Goal: Task Accomplishment & Management: Use online tool/utility

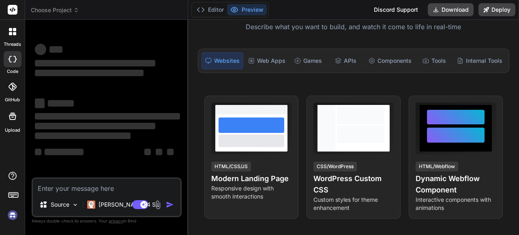
scroll to position [75, 0]
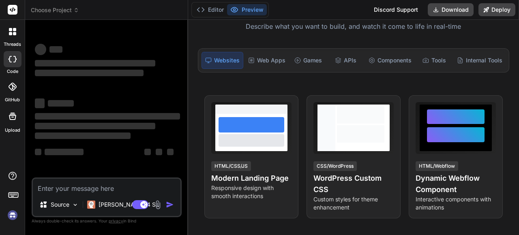
click at [265, 58] on div "Web Apps" at bounding box center [267, 60] width 44 height 17
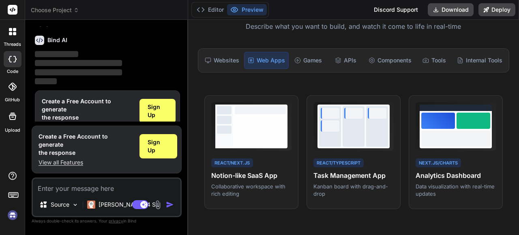
scroll to position [27, 0]
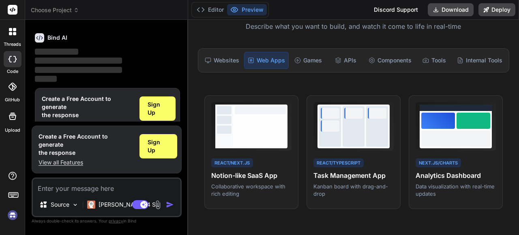
click at [227, 60] on div "Websites" at bounding box center [221, 60] width 41 height 17
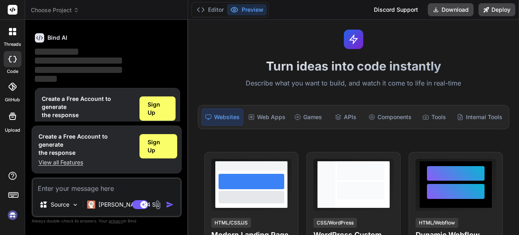
scroll to position [0, 0]
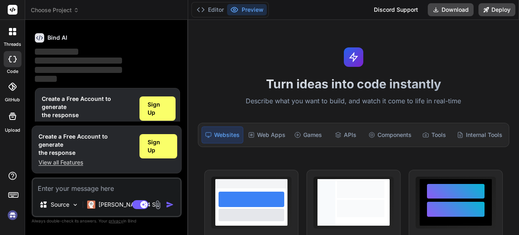
click at [268, 133] on div "Web Apps" at bounding box center [267, 134] width 44 height 17
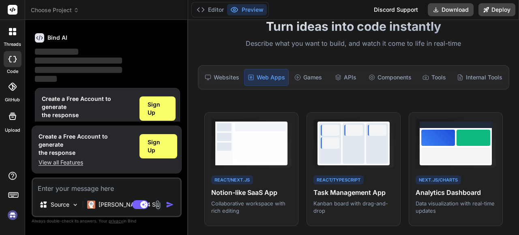
scroll to position [59, 0]
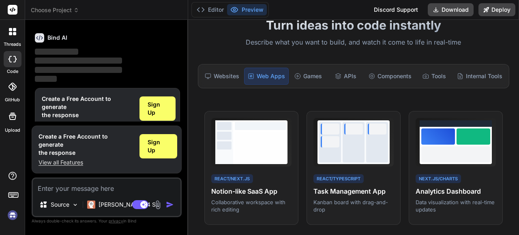
click at [290, 79] on div "Games" at bounding box center [308, 76] width 36 height 17
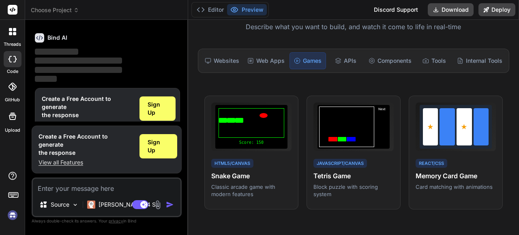
scroll to position [75, 0]
click at [347, 65] on div "APIs" at bounding box center [346, 60] width 36 height 17
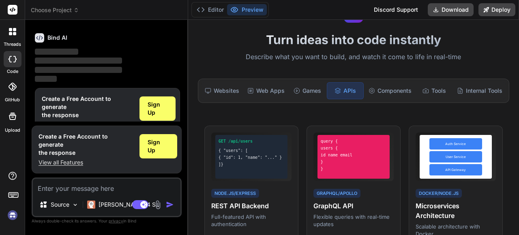
scroll to position [47, 0]
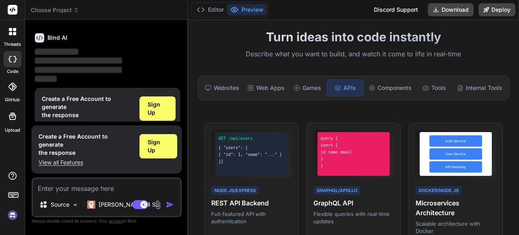
click at [395, 88] on div "Components" at bounding box center [389, 87] width 49 height 17
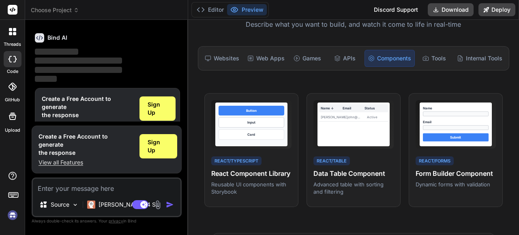
scroll to position [77, 0]
click at [431, 61] on div "Tools" at bounding box center [434, 58] width 36 height 17
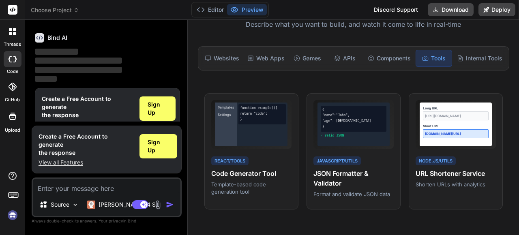
click at [478, 58] on div "Internal Tools" at bounding box center [480, 58] width 52 height 17
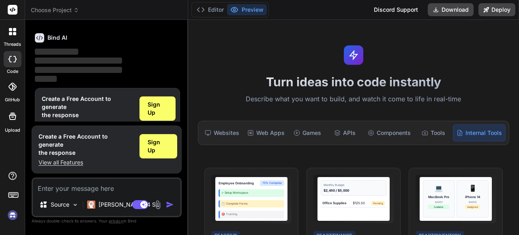
scroll to position [1, 0]
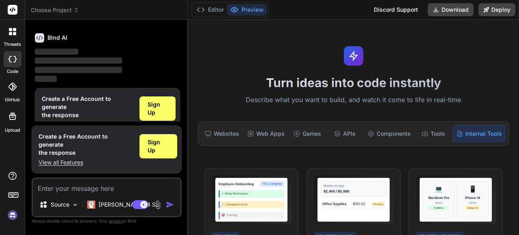
click at [271, 130] on div "Web Apps" at bounding box center [266, 133] width 44 height 17
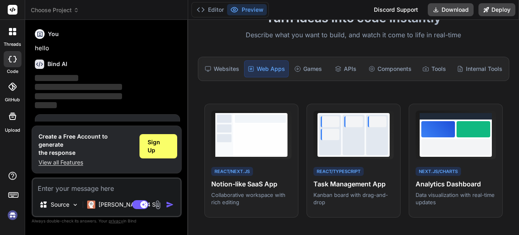
scroll to position [36, 0]
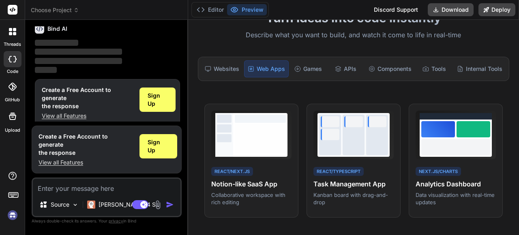
click at [152, 100] on span "Sign Up" at bounding box center [158, 100] width 20 height 16
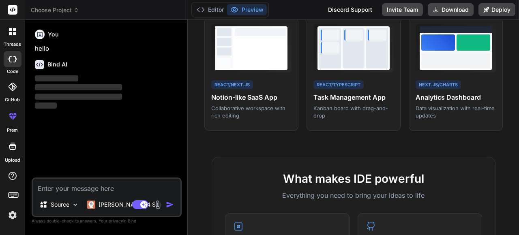
scroll to position [153, 0]
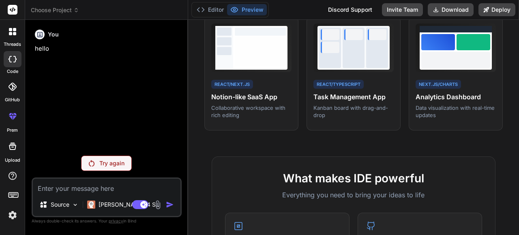
click at [64, 208] on p "Source" at bounding box center [60, 205] width 19 height 8
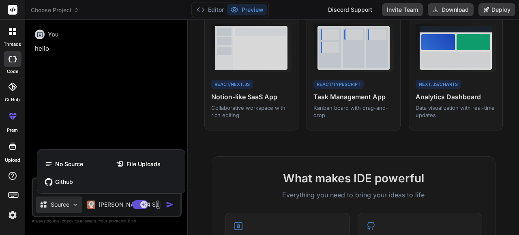
click at [64, 208] on div at bounding box center [259, 117] width 519 height 235
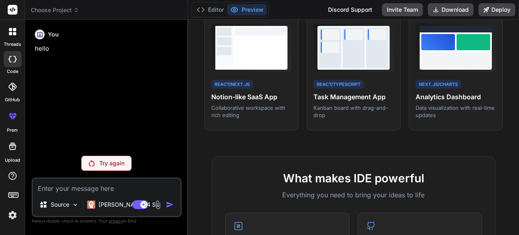
click at [74, 188] on textarea at bounding box center [107, 186] width 148 height 15
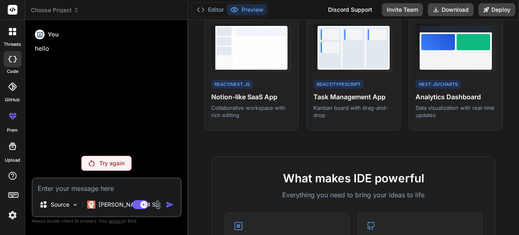
click at [74, 188] on textarea at bounding box center [107, 186] width 148 height 15
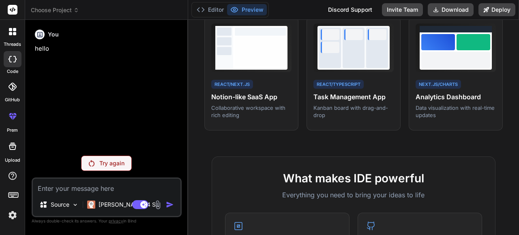
click at [74, 188] on textarea at bounding box center [107, 186] width 148 height 15
click at [71, 209] on div "Source" at bounding box center [59, 205] width 46 height 16
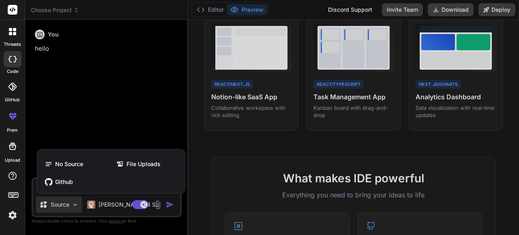
click at [126, 161] on span "File Uploads" at bounding box center [143, 164] width 34 height 8
type textarea "x"
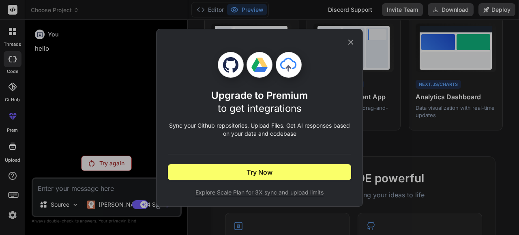
click at [357, 39] on div "Upgrade to Premium to get integrations Sync your Github repositories, Upload Fi…" at bounding box center [259, 118] width 207 height 178
click at [350, 44] on icon at bounding box center [350, 42] width 9 height 9
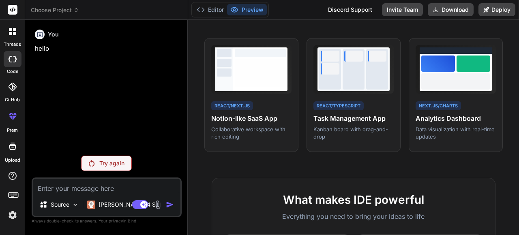
scroll to position [131, 0]
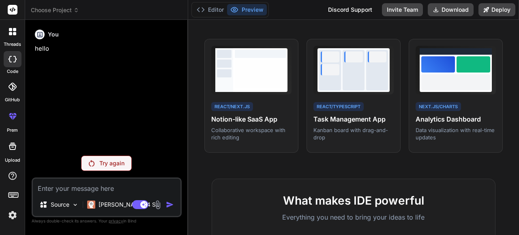
click at [262, 53] on span "View Prompt" at bounding box center [273, 49] width 30 height 7
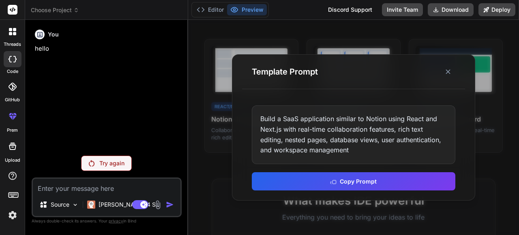
click at [345, 178] on button "Copy Prompt" at bounding box center [353, 181] width 203 height 18
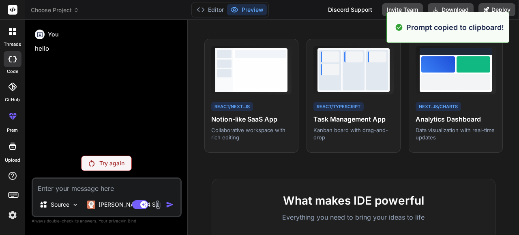
click at [109, 185] on textarea at bounding box center [107, 186] width 148 height 15
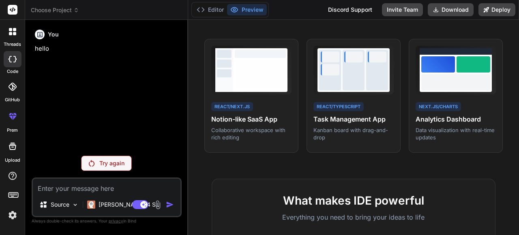
paste textarea "Build a SaaS application similar to Notion using React and Next.js with real-ti…"
type textarea "Build a SaaS application similar to Notion using React and Next.js with real-ti…"
type textarea "x"
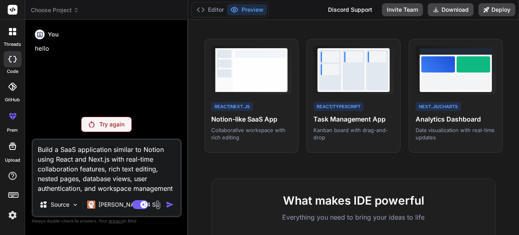
scroll to position [0, 0]
drag, startPoint x: 79, startPoint y: 186, endPoint x: 12, endPoint y: 129, distance: 87.9
click at [12, 129] on div "threads code GitHub prem Upload Choose Project Created with Pixso. Bind AI Web …" at bounding box center [259, 117] width 519 height 235
type textarea "x"
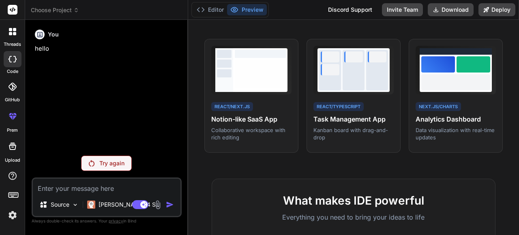
click at [108, 187] on textarea at bounding box center [107, 186] width 148 height 15
click at [101, 187] on textarea at bounding box center [107, 186] width 148 height 15
paste textarea "## ✅ **Loremi dol Sitametc adi EL Sed Doe** > **“Tempo in UT-laboree dol magnaa…"
type textarea "## ✅ **Loremi dol Sitametc adi EL Sed Doe** > **“Tempo in UT-laboree dol magnaa…"
type textarea "x"
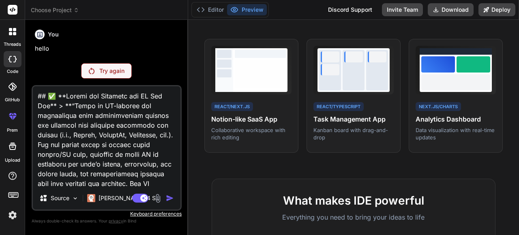
click at [154, 161] on textarea at bounding box center [107, 136] width 148 height 101
click at [164, 184] on textarea at bounding box center [107, 136] width 148 height 101
type textarea "## ✅ **Loremi dol Sitametc adi EL Sed Doe** > **“Tempo in UT-laboree dol magnaa…"
type textarea "x"
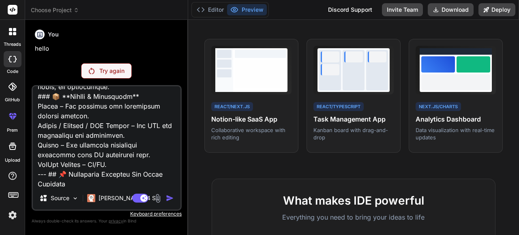
scroll to position [984, 0]
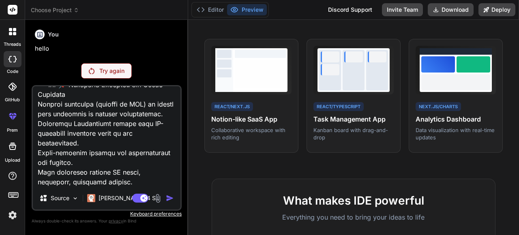
click at [159, 176] on textarea at bounding box center [107, 136] width 148 height 101
click at [144, 186] on textarea at bounding box center [107, 136] width 148 height 101
type textarea "## ✅ **Loremi dol Sitametc adi EL Sed Doe** > **“Tempo in UT-laboree dol magnaa…"
type textarea "x"
type textarea "## ✅ **Loremi dol Sitametc adi EL Sed Doe** > **“Tempo in UT-laboree dol magnaa…"
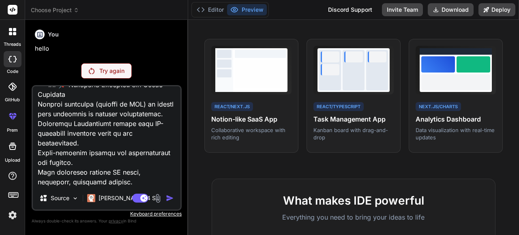
type textarea "x"
type textarea "## ✅ **Loremi dol Sitametc adi EL Sed Doe** > **“Tempo in UT-laboree dol magnaa…"
click at [160, 197] on img at bounding box center [157, 198] width 9 height 9
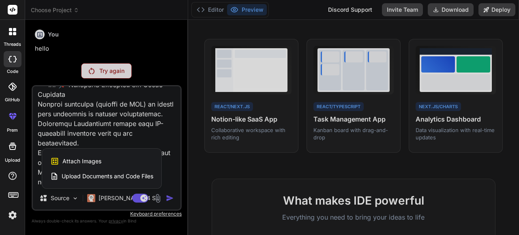
click at [160, 197] on div at bounding box center [259, 117] width 519 height 235
type textarea "x"
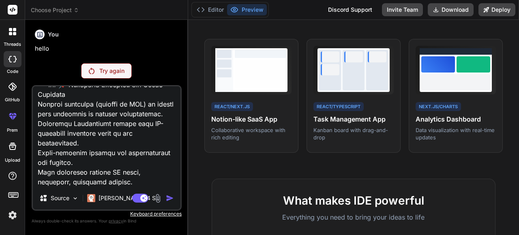
click at [139, 176] on textarea at bounding box center [107, 136] width 148 height 101
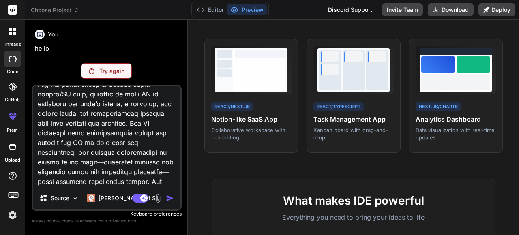
scroll to position [0, 0]
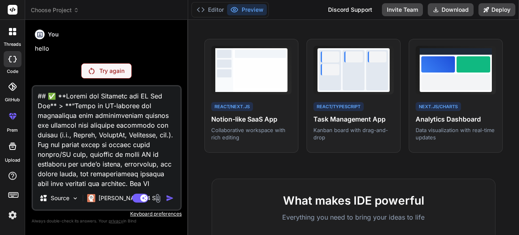
drag, startPoint x: 72, startPoint y: 107, endPoint x: 21, endPoint y: 92, distance: 52.5
click at [21, 92] on div "threads code GitHub prem Upload Choose Project Created with Pixso. Bind AI Web …" at bounding box center [259, 117] width 519 height 235
type textarea "“Lorem ip DO-sitamet con adipiscinge sedd eiusmodtempor incidid utl etdolore ma…"
type textarea "x"
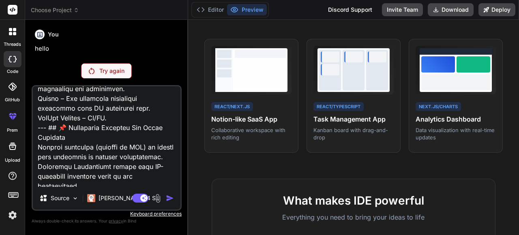
scroll to position [975, 0]
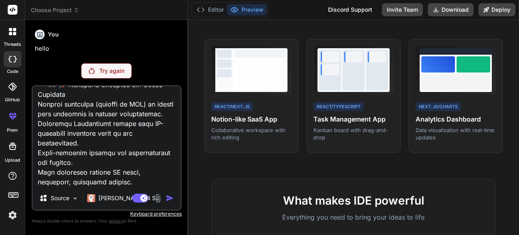
drag, startPoint x: 60, startPoint y: 122, endPoint x: 251, endPoint y: 235, distance: 221.0
click at [251, 235] on html "threads code GitHub prem Upload Choose Project Created with Pixso. Bind AI Web …" at bounding box center [259, 117] width 519 height 235
type textarea "“Build an AI-powered web application that automatically curates job listings fr…"
type textarea "x"
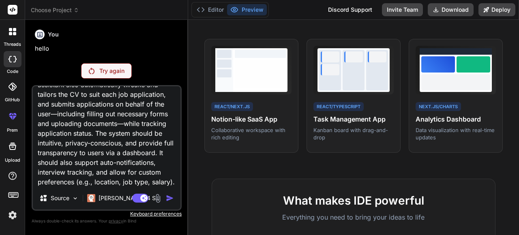
scroll to position [109, 0]
click at [124, 181] on textarea "“Build an AI-powered web application that automatically curates job listings fr…" at bounding box center [107, 136] width 148 height 101
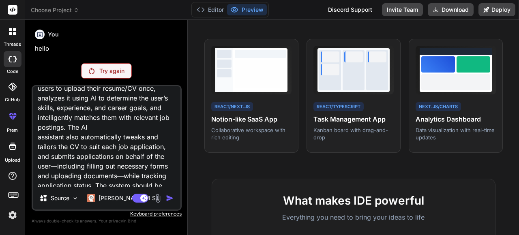
scroll to position [47, 0]
click at [38, 138] on textarea "“Build an AI-powered web application that automatically curates job listings fr…" at bounding box center [107, 136] width 148 height 101
type textarea "“Build an AI-powered web application that automatically curates job listings fr…"
type textarea "x"
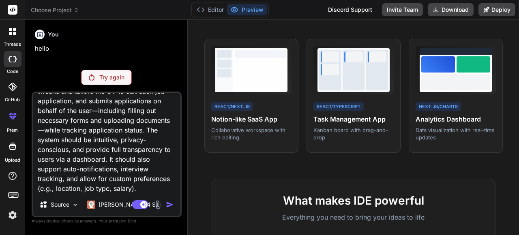
scroll to position [109, 0]
click at [70, 187] on textarea "“Build an AI-powered web application that automatically curates job listings fr…" at bounding box center [107, 143] width 148 height 101
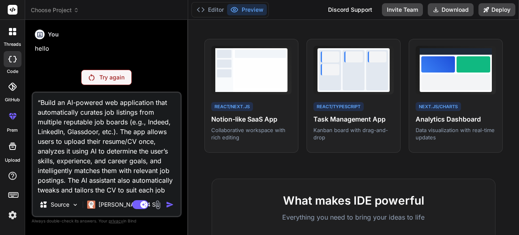
type textarea "“Build an AI-powered web application that automatically curates job listings fr…"
click at [95, 81] on div "Try again" at bounding box center [106, 77] width 51 height 15
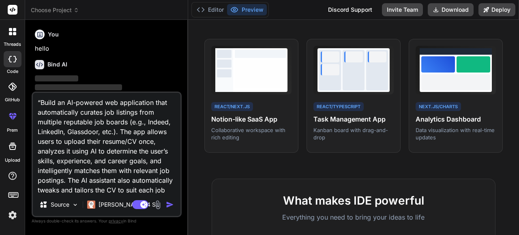
type textarea "x"
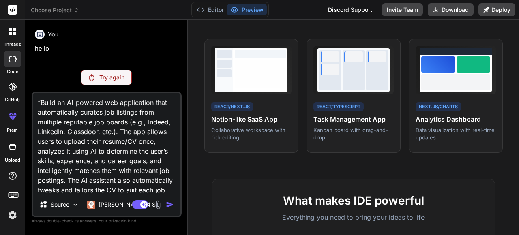
click at [62, 10] on span "Choose Project" at bounding box center [55, 10] width 48 height 8
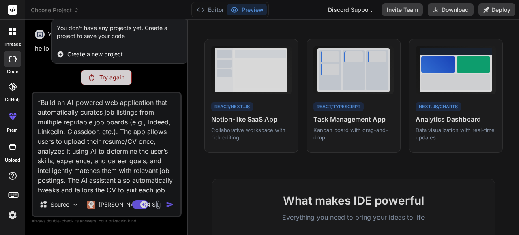
click at [102, 55] on span "Create a new project" at bounding box center [95, 54] width 56 height 8
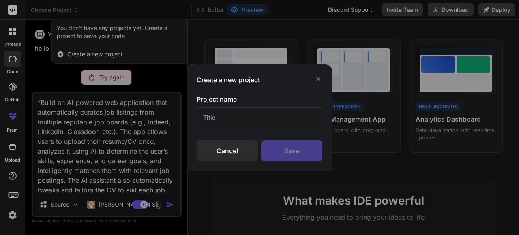
click at [214, 116] on input "text" at bounding box center [260, 117] width 126 height 20
type input "h"
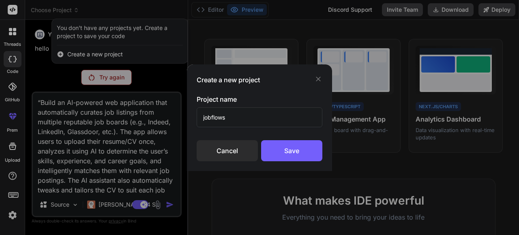
type input "jobflows"
click at [284, 148] on div "Save" at bounding box center [291, 150] width 61 height 21
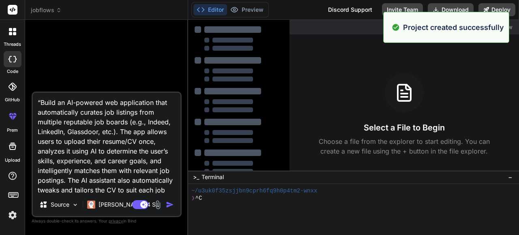
scroll to position [23, 0]
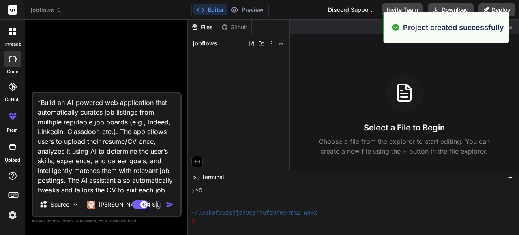
click at [131, 150] on textarea "“Build an AI-powered web application that automatically curates job listings fr…" at bounding box center [107, 143] width 148 height 101
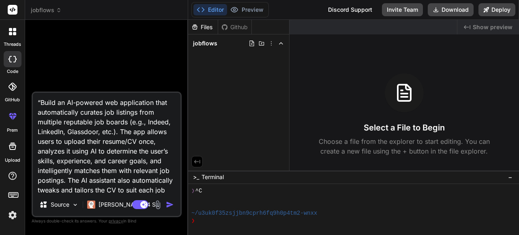
click at [216, 43] on span "jobflows" at bounding box center [205, 43] width 24 height 8
click at [135, 156] on textarea "“Build an AI-powered web application that automatically curates job listings fr…" at bounding box center [107, 143] width 148 height 101
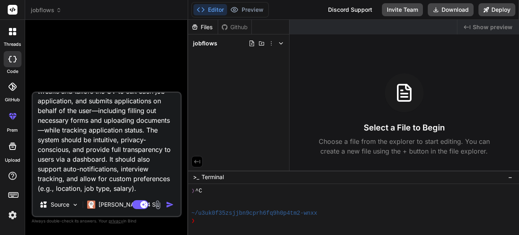
scroll to position [108, 0]
click at [169, 202] on img "button" at bounding box center [170, 205] width 8 height 8
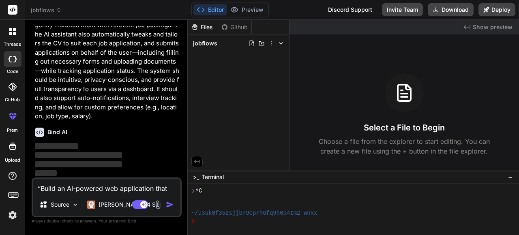
scroll to position [49, 0]
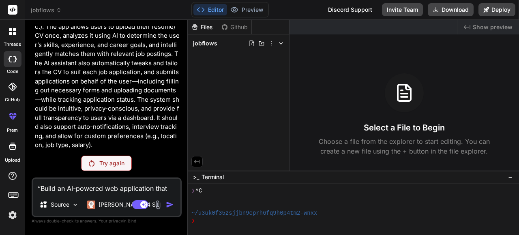
click at [210, 13] on button "Editor" at bounding box center [210, 9] width 34 height 11
click at [195, 178] on span ">_" at bounding box center [196, 177] width 6 height 8
click at [325, 137] on p "Choose a file from the explorer to start editing. You can create a new file usi…" at bounding box center [404, 146] width 182 height 19
click at [511, 177] on span "−" at bounding box center [510, 177] width 4 height 8
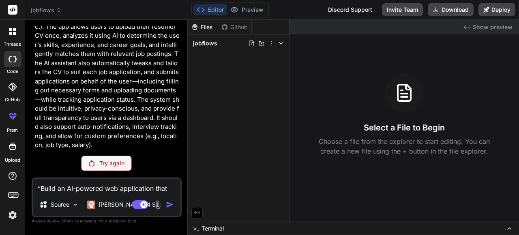
click at [107, 159] on p "Try again" at bounding box center [111, 163] width 25 height 8
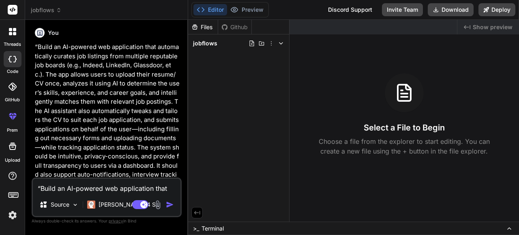
scroll to position [0, 0]
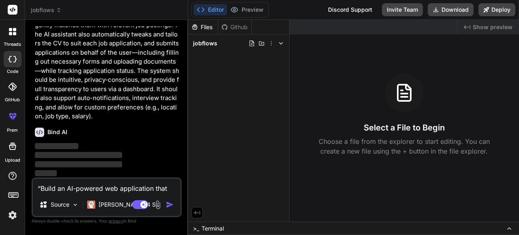
type textarea "x"
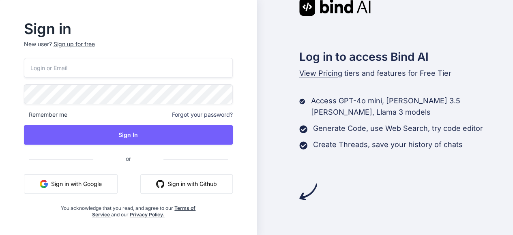
scroll to position [2, 0]
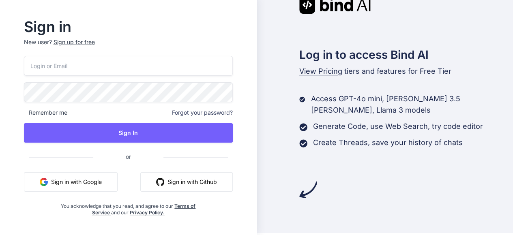
click at [83, 39] on div "Sign up for free" at bounding box center [74, 42] width 41 height 8
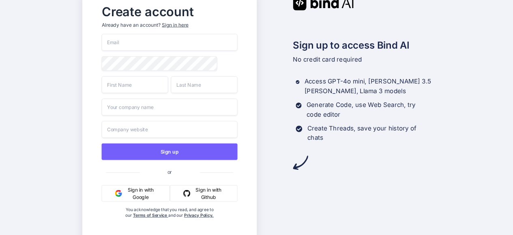
scroll to position [7, 0]
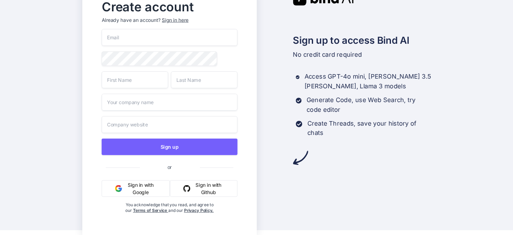
click at [147, 186] on button "Sign in with Google" at bounding box center [135, 188] width 69 height 17
